Goal: Information Seeking & Learning: Learn about a topic

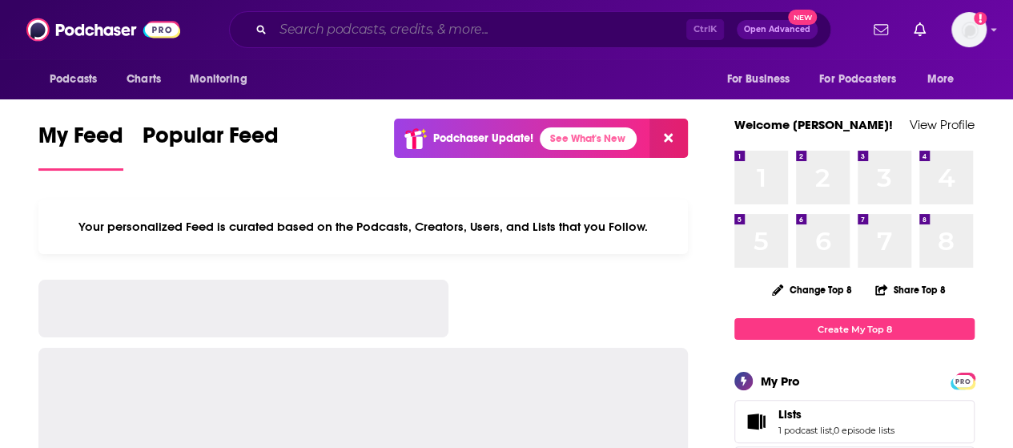
click at [565, 27] on input "Search podcasts, credits, & more..." at bounding box center [479, 30] width 413 height 26
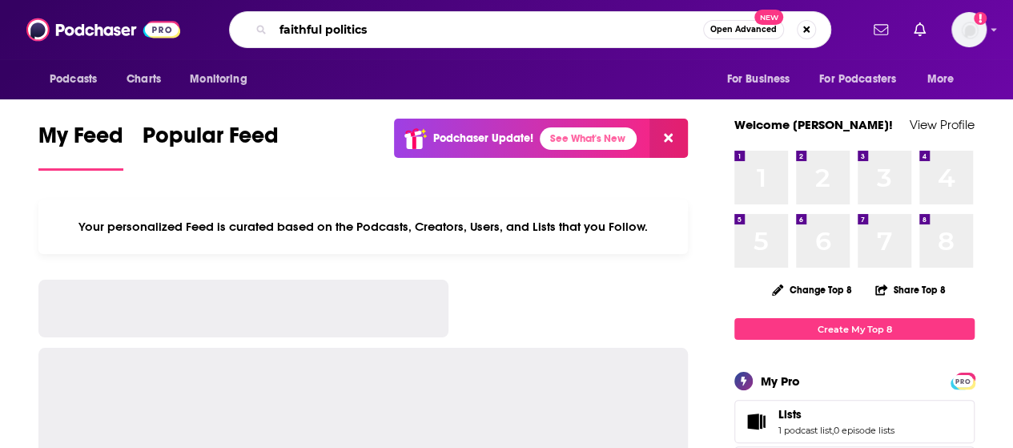
type input "faithful politics"
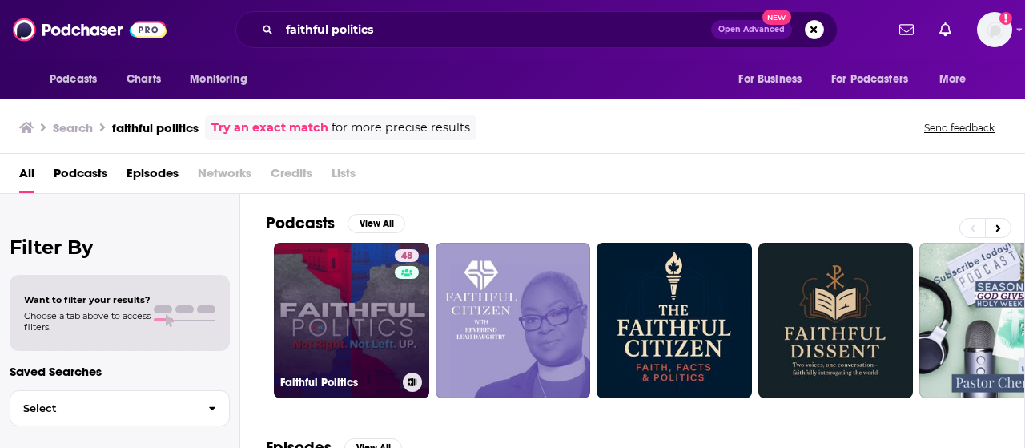
click at [299, 320] on link "48 Faithful Politics" at bounding box center [351, 320] width 155 height 155
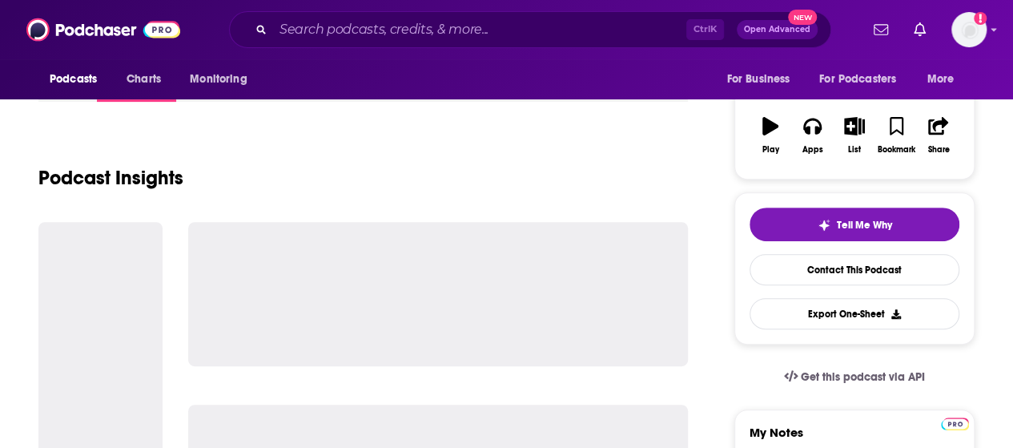
scroll to position [242, 0]
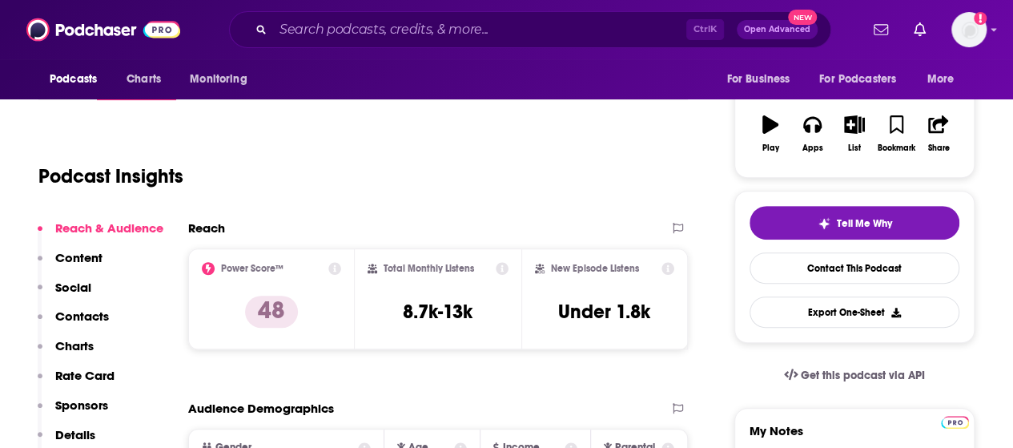
click at [454, 352] on div "Reach Power Score™ 48 Total Monthly Listens 8.7k-13k New Episode Listens Under …" at bounding box center [438, 291] width 500 height 142
